Goal: Task Accomplishment & Management: Complete application form

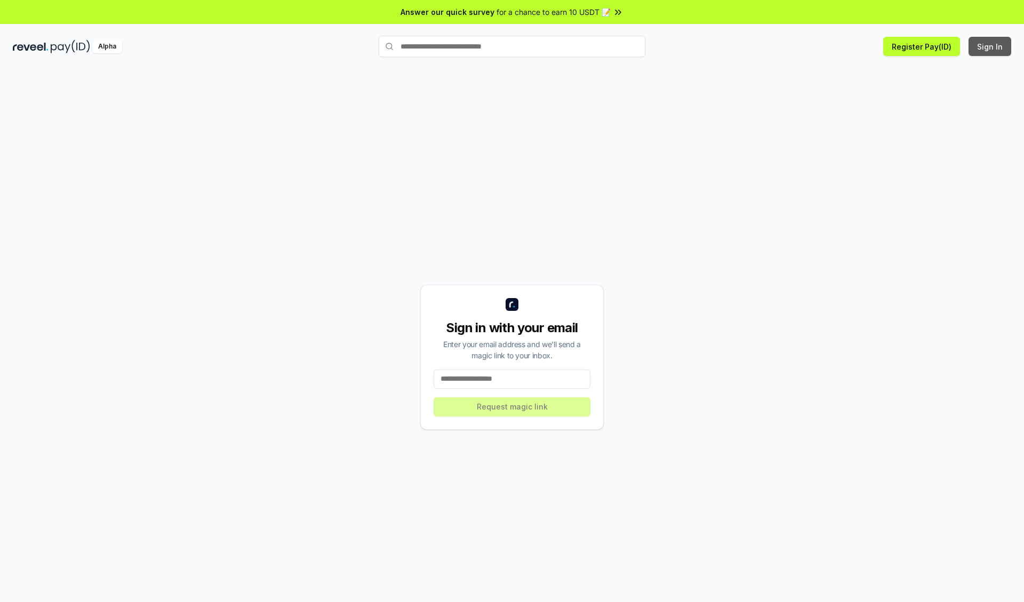
click at [990, 46] on button "Sign In" at bounding box center [989, 46] width 43 height 19
type input "**********"
click at [512, 406] on button "Request magic link" at bounding box center [511, 406] width 157 height 19
